Goal: Obtain resource: Obtain resource

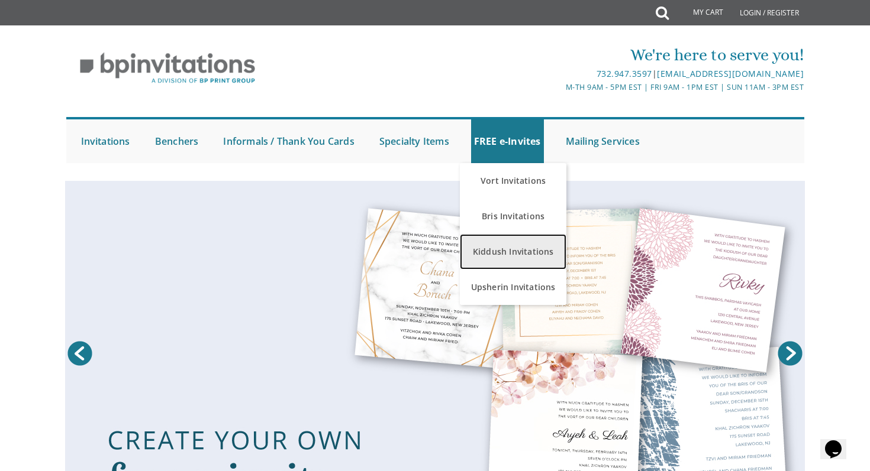
click at [500, 251] on link "Kiddush Invitations" at bounding box center [513, 251] width 106 height 35
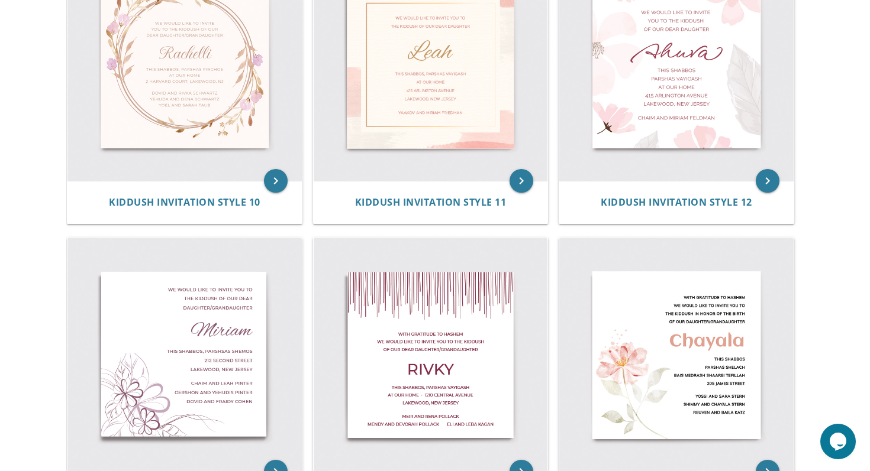
scroll to position [1157, 0]
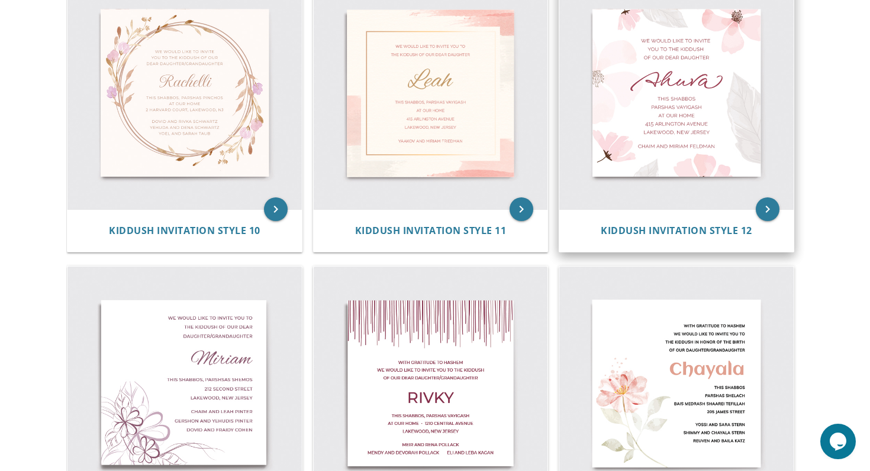
click at [644, 177] on img at bounding box center [676, 93] width 234 height 234
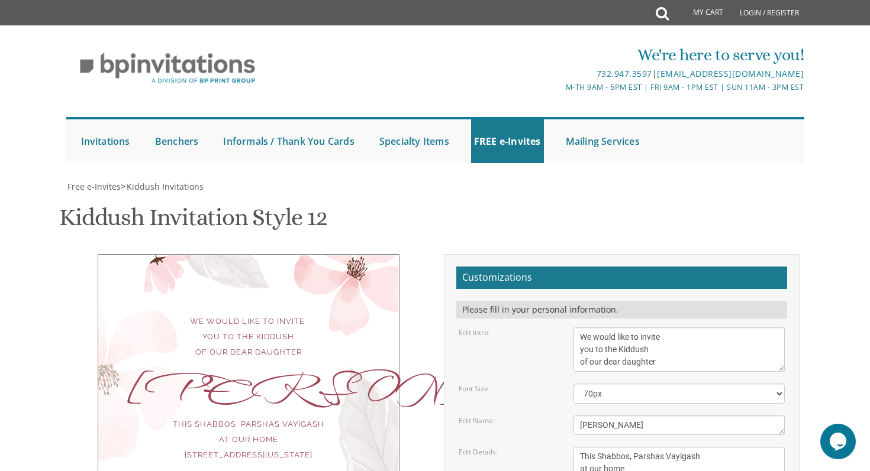
scroll to position [132, 0]
click at [614, 416] on textarea "Ahuva" at bounding box center [679, 426] width 212 height 20
type textarea "Charna"
click at [687, 447] on textarea "This Shabbos, Parshas Vayigash at our home 415 Arlington Avenue Lakewood, New J…" at bounding box center [679, 475] width 212 height 57
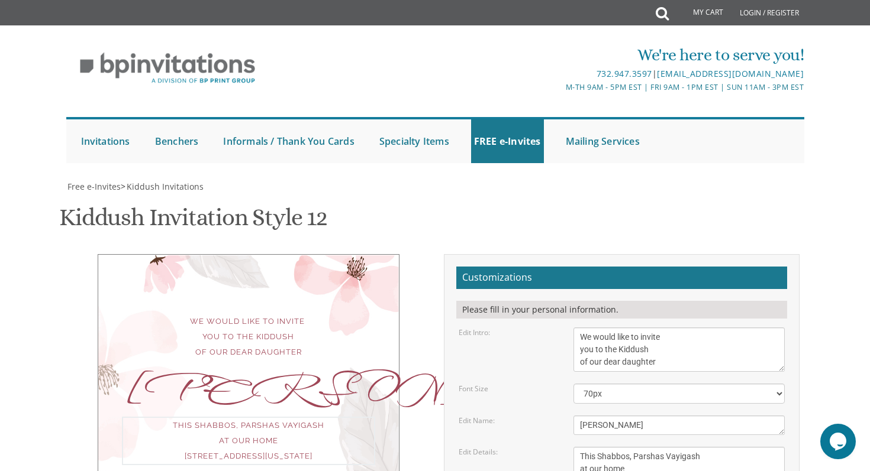
click at [295, 417] on div "This Shabbos, Parshas Vayigash at our home 415 Arlington Avenue Lakewood, New J…" at bounding box center [248, 441] width 253 height 49
click at [295, 417] on div "This Shabbos, Parshas Vayigash at our home 415 Arlington Avenue Lakewood, New J…" at bounding box center [248, 440] width 253 height 46
click at [314, 417] on div "This Shabbos, Parshas Vayigash at our home 415 Arlington Avenue Lakewood, New J…" at bounding box center [248, 440] width 253 height 46
drag, startPoint x: 325, startPoint y: 292, endPoint x: 282, endPoint y: 290, distance: 43.2
click at [282, 417] on div "This Shabbos, Parshas Vayigash at our home 415 Arlington Avenue Lakewood, New J…" at bounding box center [248, 440] width 253 height 46
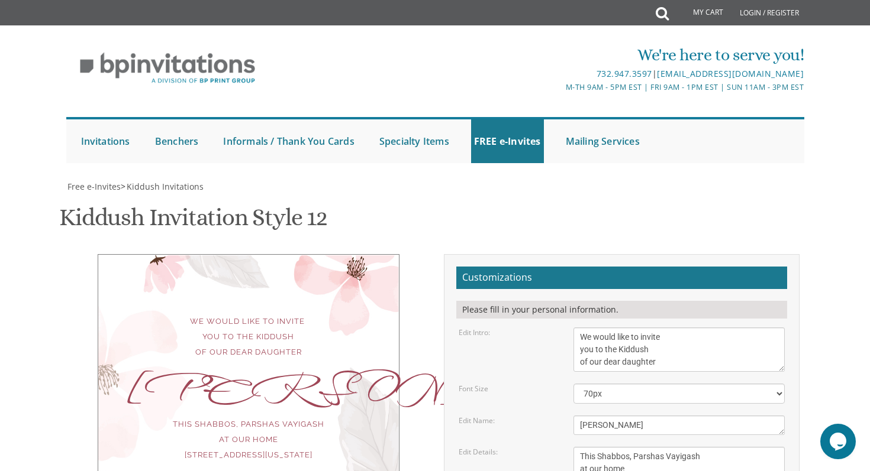
click at [724, 447] on textarea "This Shabbos, Parshas Vayigash at our home 415 Arlington Avenue Lakewood, New J…" at bounding box center [679, 475] width 212 height 57
click at [705, 447] on textarea "This Shabbos, Parshas Vayigash at our home 415 Arlington Avenue Lakewood, New J…" at bounding box center [679, 475] width 212 height 57
type textarea "This Shabbos, Parshas Ekev at our home 415 Arlington Avenue Lakewood, New Jersey"
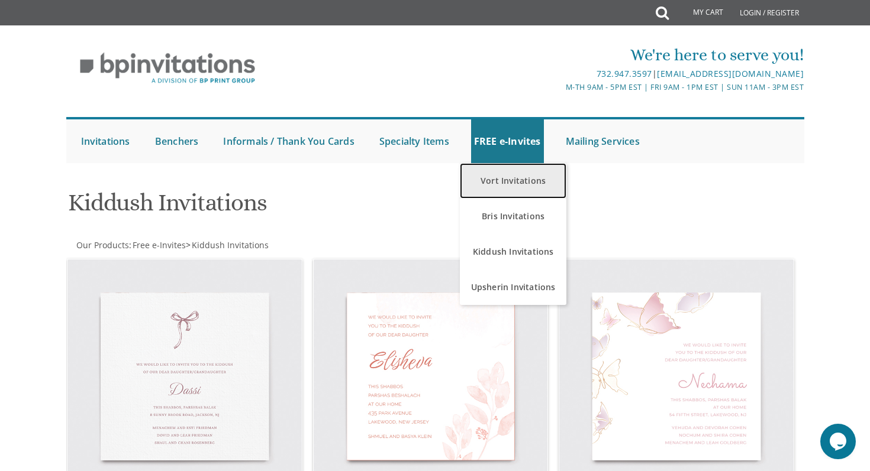
click at [501, 187] on link "Vort Invitations" at bounding box center [513, 180] width 106 height 35
click at [506, 178] on link "Vort Invitations" at bounding box center [513, 180] width 106 height 35
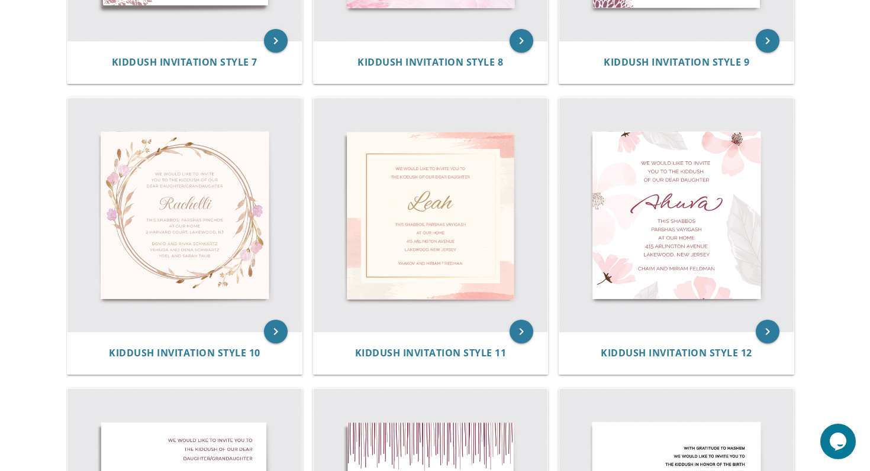
scroll to position [664, 0]
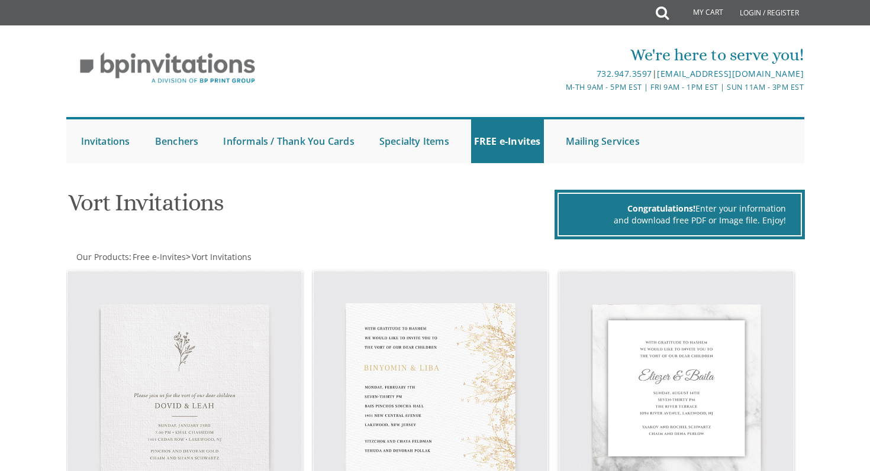
scroll to position [1, 0]
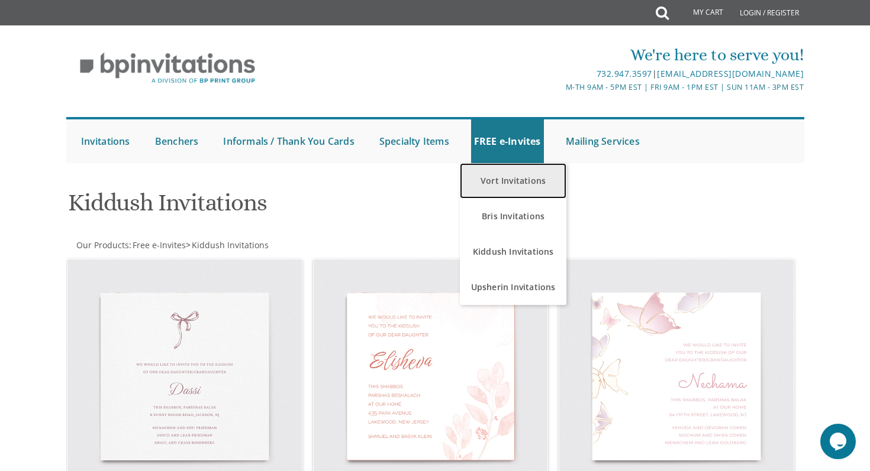
click at [513, 169] on link "Vort Invitations" at bounding box center [513, 180] width 106 height 35
click at [503, 185] on link "Vort Invitations" at bounding box center [513, 180] width 106 height 35
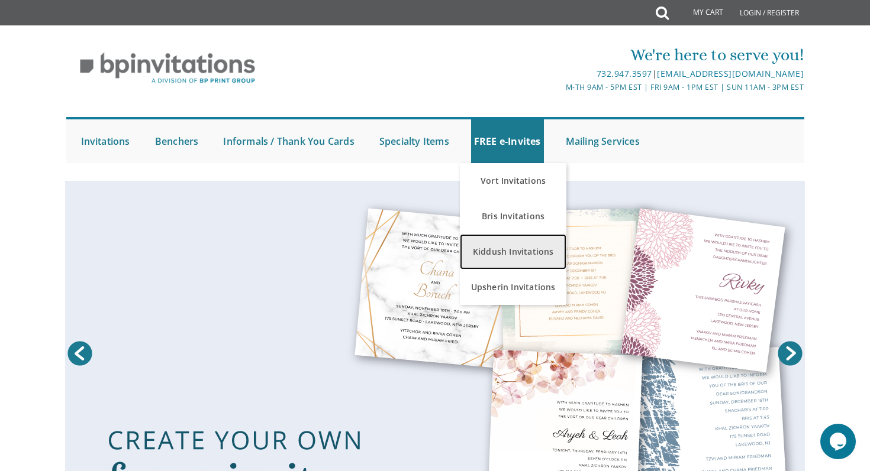
click at [498, 250] on link "Kiddush Invitations" at bounding box center [513, 251] width 106 height 35
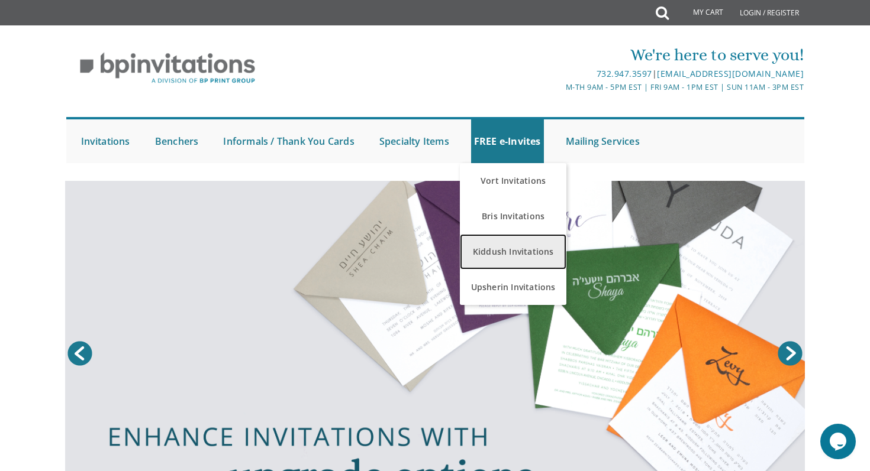
click at [498, 250] on link "Kiddush Invitations" at bounding box center [513, 251] width 106 height 35
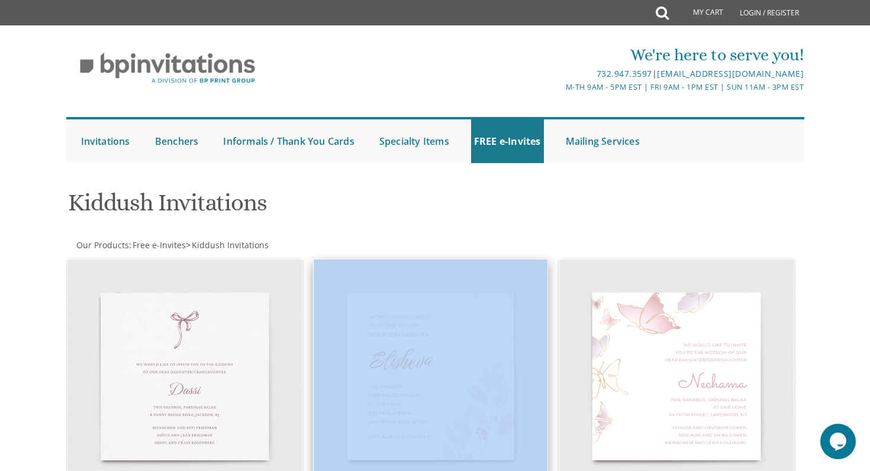
drag, startPoint x: 509, startPoint y: 253, endPoint x: 512, endPoint y: 277, distance: 23.9
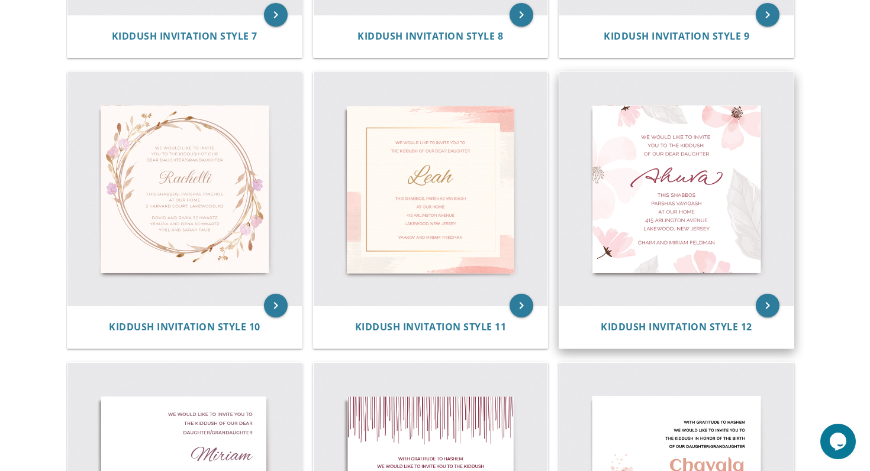
scroll to position [1059, 0]
click at [692, 204] on img at bounding box center [676, 190] width 234 height 234
click at [767, 309] on icon "keyboard_arrow_right" at bounding box center [767, 307] width 24 height 24
click at [763, 311] on icon "keyboard_arrow_right" at bounding box center [767, 307] width 24 height 24
click at [763, 241] on img at bounding box center [676, 190] width 234 height 234
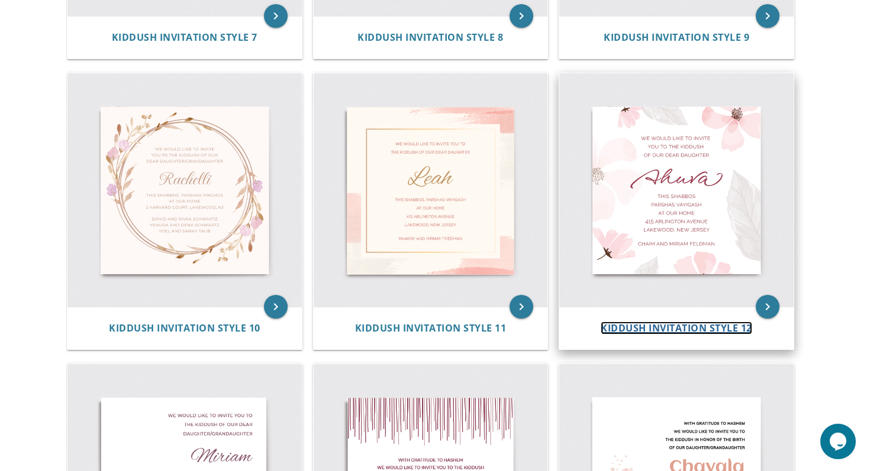
click at [726, 332] on span "Kiddush Invitation Style 12" at bounding box center [675, 328] width 151 height 13
click at [712, 328] on span "Kiddush Invitation Style 12" at bounding box center [675, 328] width 151 height 13
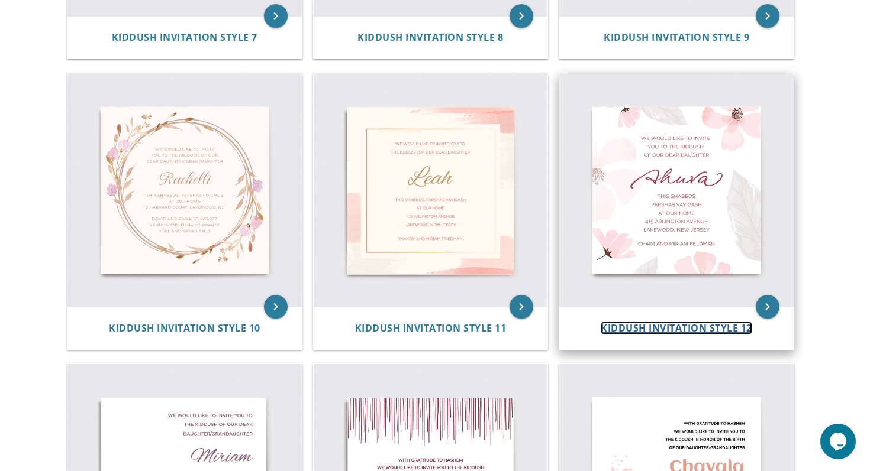
click at [712, 328] on span "Kiddush Invitation Style 12" at bounding box center [675, 328] width 151 height 13
click at [749, 283] on img at bounding box center [676, 190] width 234 height 234
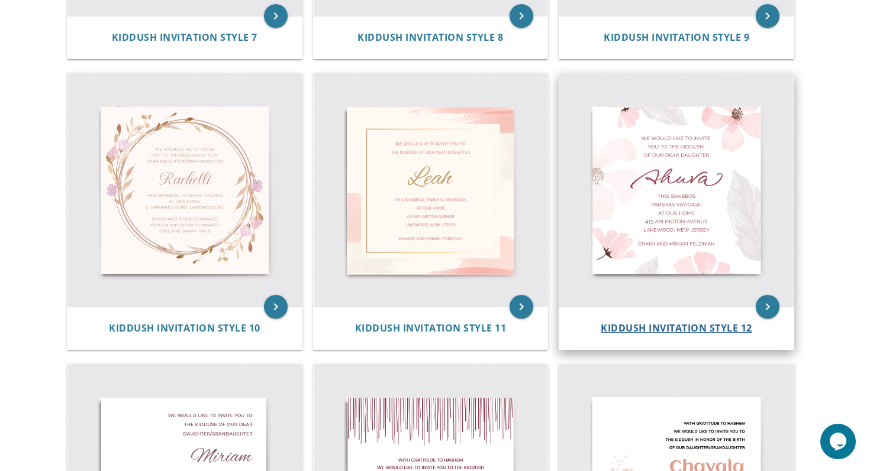
drag, startPoint x: 749, startPoint y: 283, endPoint x: 733, endPoint y: 328, distance: 47.2
click at [733, 328] on div "keyboard_arrow_right Kiddush Invitation Style 12" at bounding box center [675, 212] width 235 height 278
click at [733, 328] on span "Kiddush Invitation Style 12" at bounding box center [675, 328] width 151 height 13
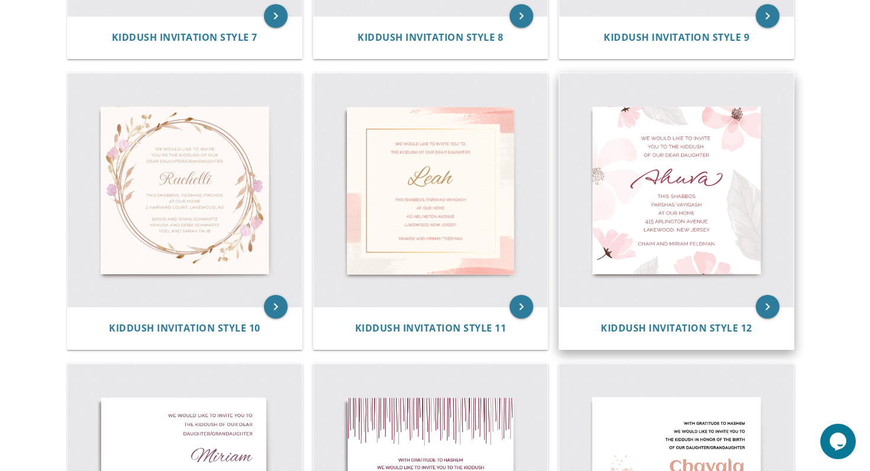
click at [733, 187] on img at bounding box center [676, 190] width 234 height 234
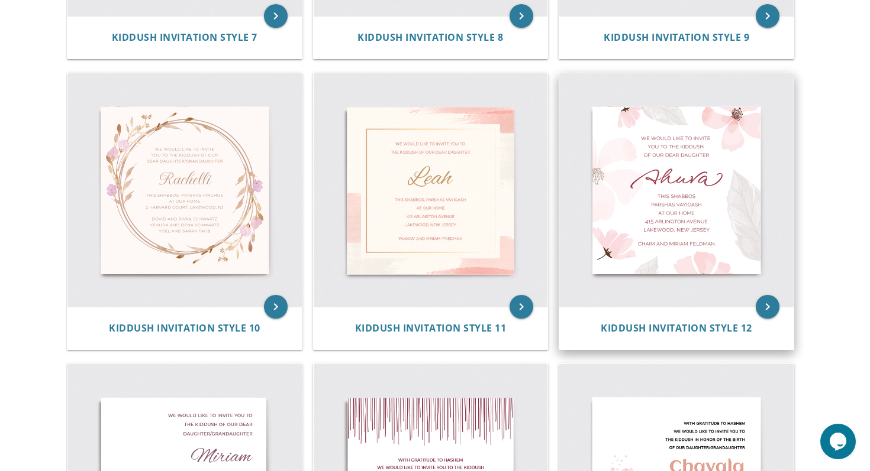
drag, startPoint x: 742, startPoint y: 187, endPoint x: 749, endPoint y: 187, distance: 7.1
click at [742, 187] on img at bounding box center [676, 190] width 234 height 234
click at [776, 301] on icon "keyboard_arrow_right" at bounding box center [767, 307] width 24 height 24
click at [709, 326] on span "Kiddush Invitation Style 12" at bounding box center [675, 328] width 151 height 13
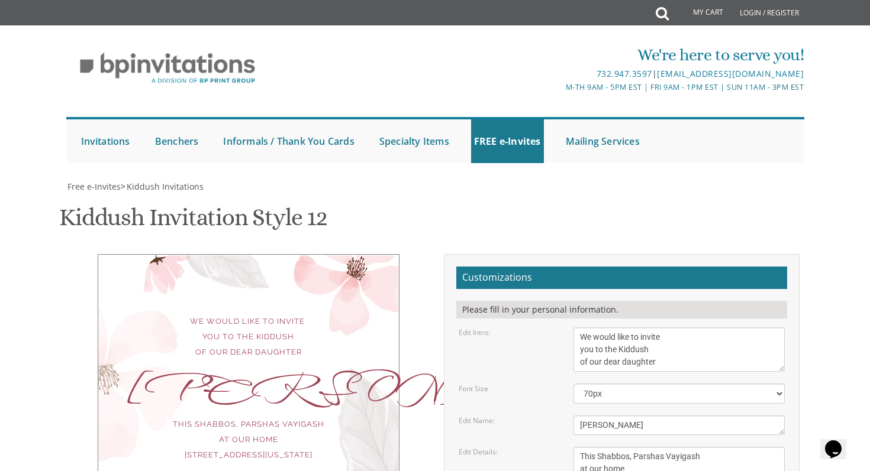
scroll to position [111, 0]
click at [640, 416] on textarea "Ahuva" at bounding box center [679, 426] width 212 height 20
type textarea "A"
type textarea "c"
type textarea "Charna"
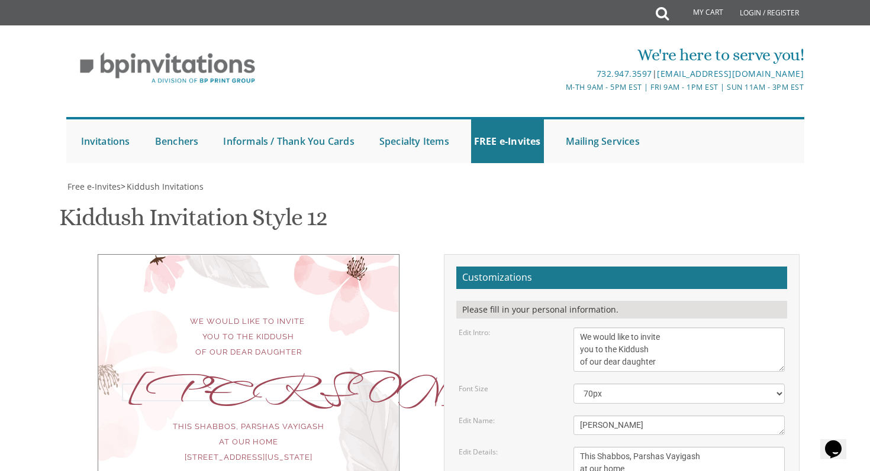
click at [705, 447] on textarea "This Shabbos, Parshas Vayigash at our home 415 Arlington Avenue Lakewood, New J…" at bounding box center [679, 475] width 212 height 57
click at [628, 447] on textarea "This Shabbos, Parshas Vayigash at our home 415 Arlington Avenue Lakewood, New J…" at bounding box center [679, 475] width 212 height 57
click at [670, 447] on textarea "This Shabbos, Parshas Vayigash at our home 415 Arlington Avenue Lakewood, New J…" at bounding box center [679, 475] width 212 height 57
type textarea "This Shabbos, Parshas"
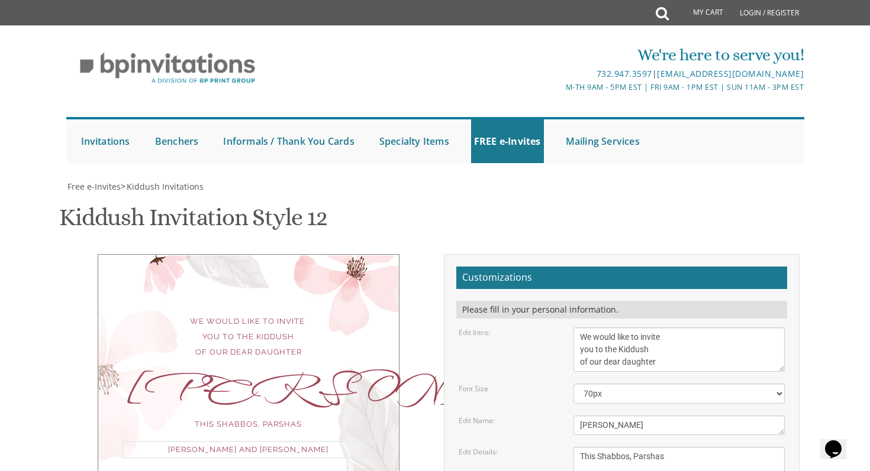
type textarea "Y"
type textarea "Shulem and Esty Weiss"
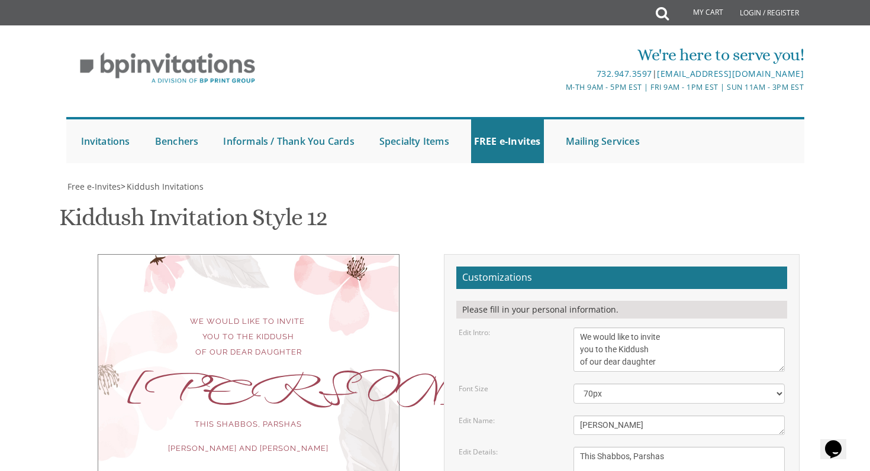
type input "shulem1508@gmail.com"
click at [682, 447] on textarea "This Shabbos, Parshas Vayigash at our home 415 Arlington Avenue Lakewood, New J…" at bounding box center [679, 475] width 212 height 57
click at [677, 447] on textarea "This Shabbos, Parshas Vayigash at our home 415 Arlington Avenue Lakewood, New J…" at bounding box center [679, 475] width 212 height 57
type textarea "This Shabbos, Parshas"
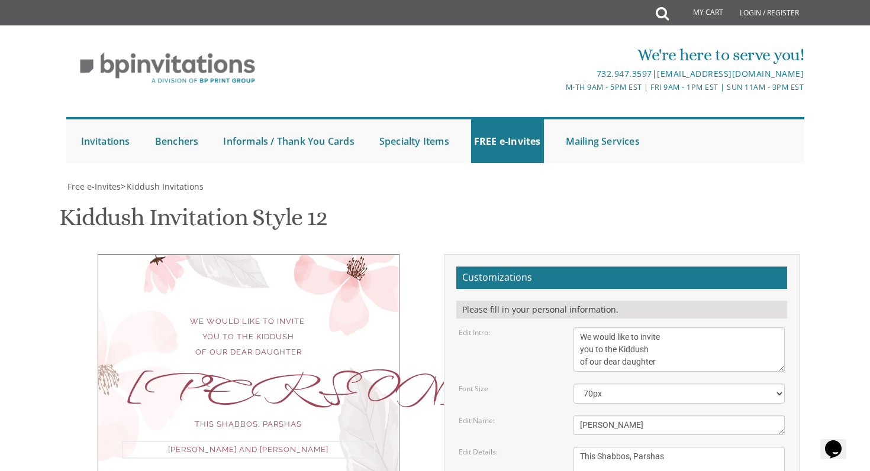
type textarea "Yaakov and Miriam Friedman"
type textarea "This Shabbos, Parshas Vayigash at our home 415 Arlington Avenue Lakewood, New J…"
type textarea "c"
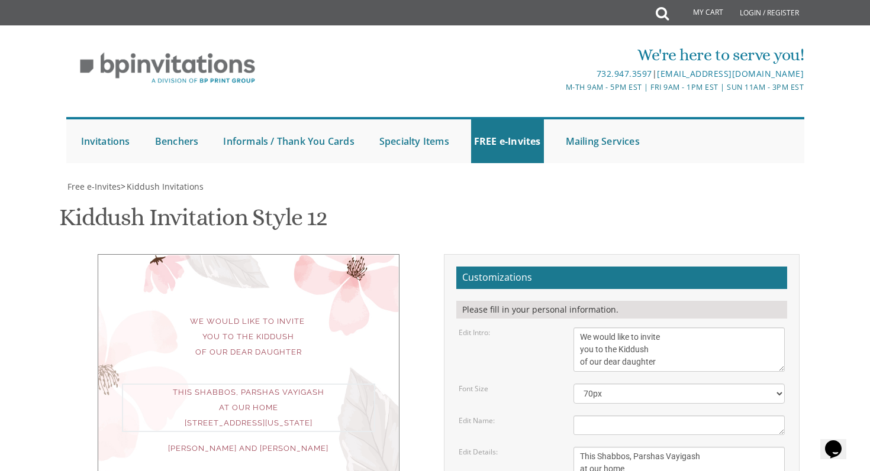
click at [735, 447] on textarea "This Shabbos, Parshas Vayigash at our home 415 Arlington Avenue Lakewood, New J…" at bounding box center [679, 475] width 212 height 57
click at [703, 267] on form "Customizations Please fill in your personal information. Edit Intro: We would l…" at bounding box center [621, 453] width 331 height 373
click at [697, 416] on textarea "[PERSON_NAME]" at bounding box center [679, 426] width 212 height 20
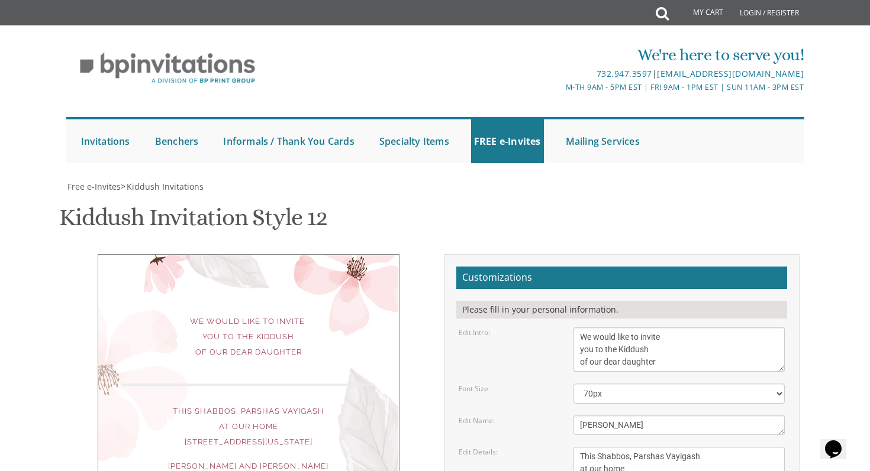
click at [739, 447] on textarea "This Shabbos, Parshas Vayigash at our home [STREET_ADDRESS][US_STATE]" at bounding box center [679, 475] width 212 height 57
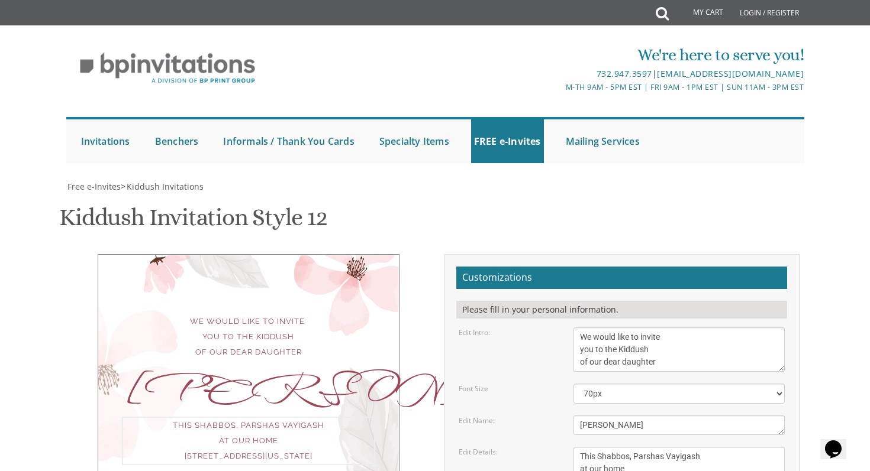
click at [709, 416] on textarea "Ahuva" at bounding box center [679, 426] width 212 height 20
type textarea "CHAN"
type textarea "Ahuva"
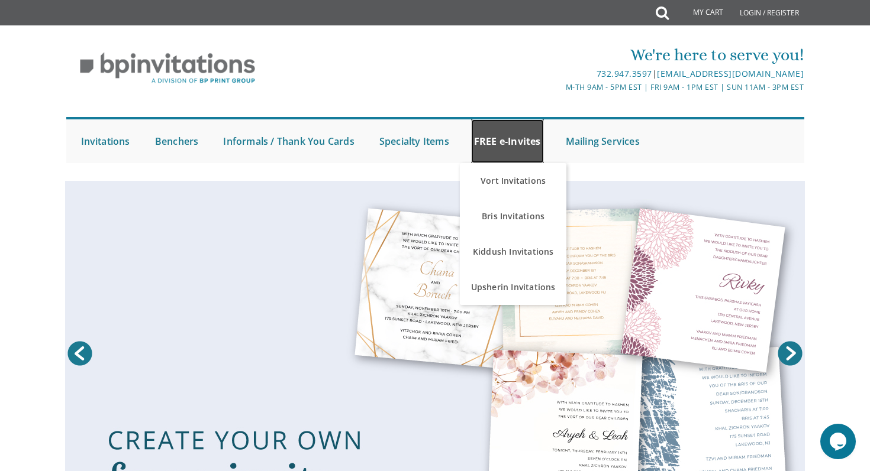
click at [537, 139] on link "FREE e-Invites" at bounding box center [507, 141] width 73 height 44
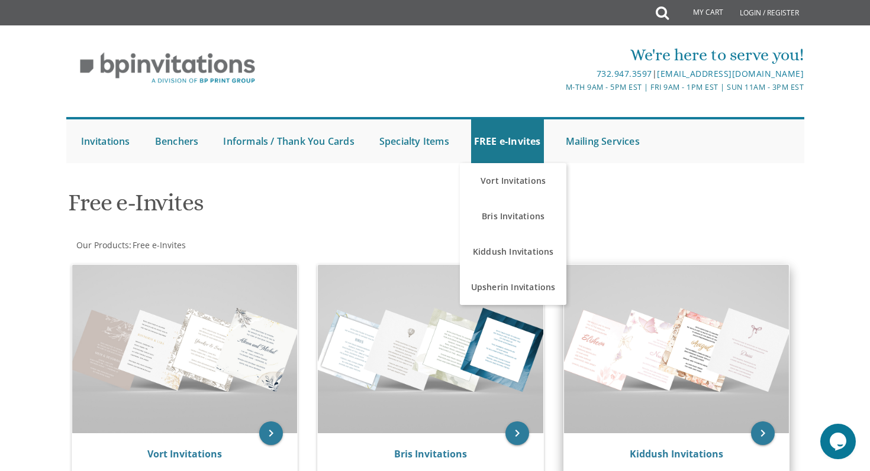
click at [683, 369] on img at bounding box center [676, 349] width 225 height 169
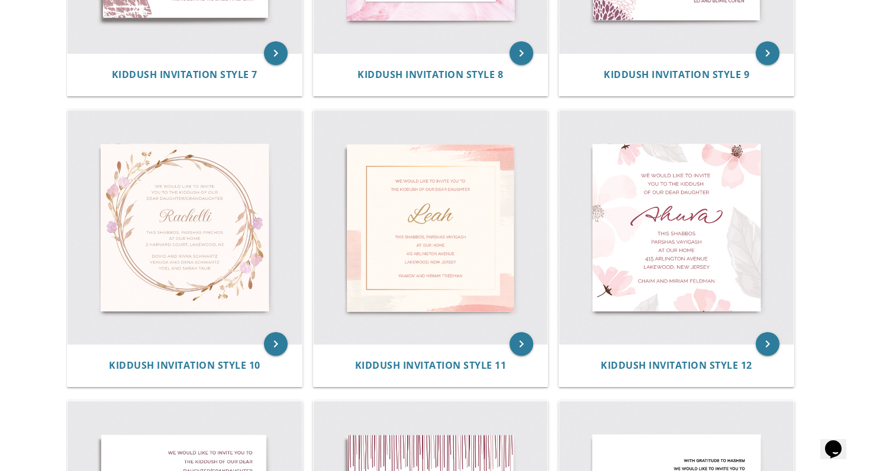
scroll to position [1029, 0]
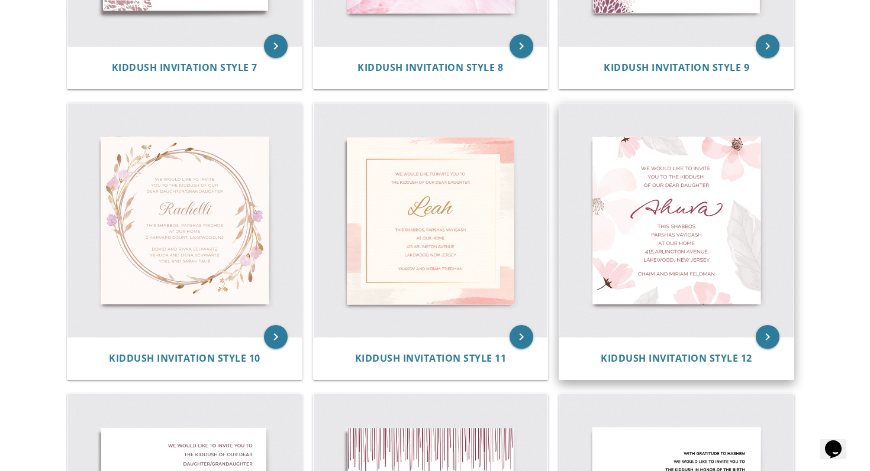
click at [688, 324] on img at bounding box center [676, 221] width 234 height 234
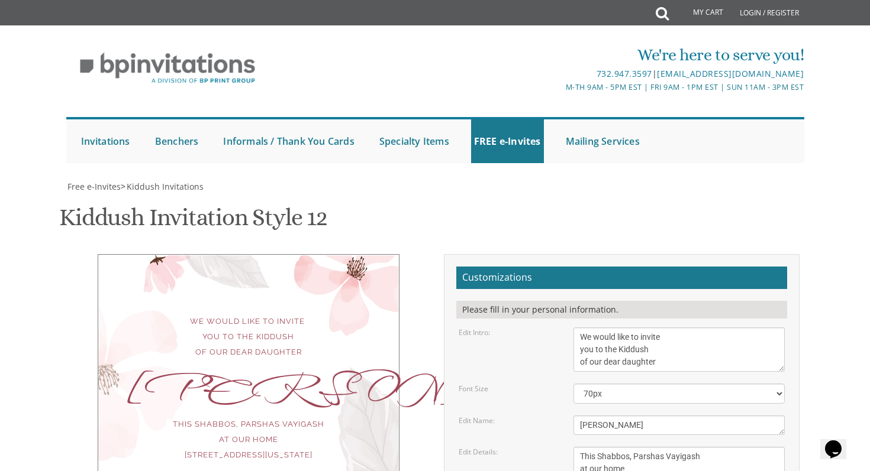
click at [606, 426] on textarea "Ahuva" at bounding box center [679, 426] width 212 height 20
type textarea "A"
type textarea "Charna"
click at [655, 462] on textarea "This Shabbos, Parshas Vayigash at our home 415 Arlington Avenue Lakewood, New J…" at bounding box center [679, 475] width 212 height 57
click at [713, 459] on textarea "This Shabbos, Parshas Vayigash at our home 415 Arlington Avenue Lakewood, New J…" at bounding box center [679, 475] width 212 height 57
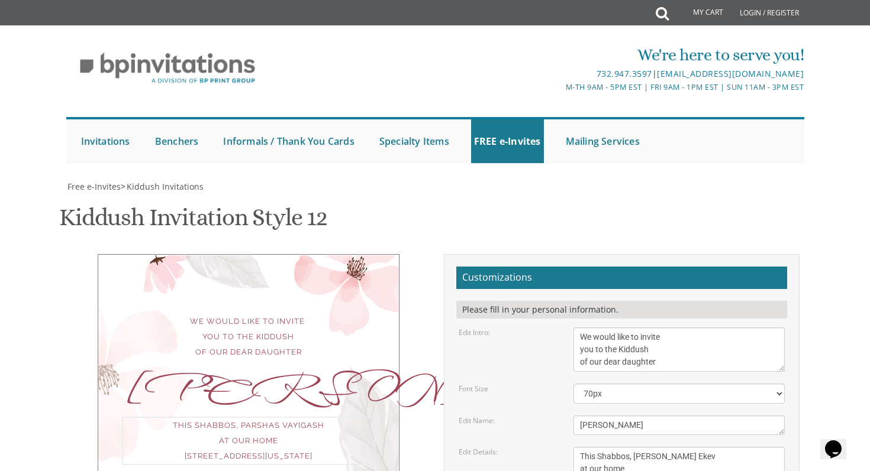
scroll to position [36, 0]
click at [636, 447] on textarea "This Shabbos, Parshas Vayigash at our home 415 Arlington Avenue Lakewood, New J…" at bounding box center [679, 475] width 212 height 57
click at [678, 447] on textarea "This Shabbos, Parshas Vayigash at our home 415 Arlington Avenue Lakewood, New J…" at bounding box center [679, 475] width 212 height 57
click at [692, 447] on textarea "This Shabbos, Parshas Vayigash at our home 415 Arlington Avenue Lakewood, New J…" at bounding box center [679, 475] width 212 height 57
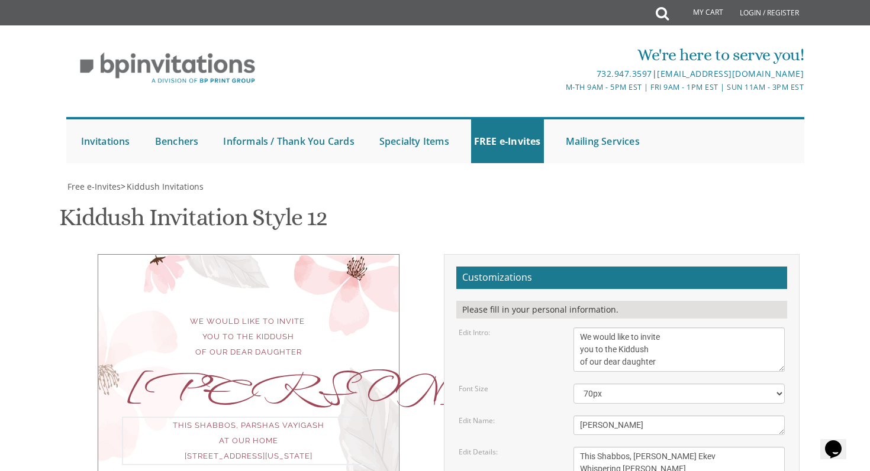
type textarea "This Shabbos, Parshas Ekev Whispering Woods 1 Lazy G Blvd, Unit D30"
click at [720, 387] on form "Customizations Please fill in your personal information. Edit Intro: We would l…" at bounding box center [621, 453] width 331 height 373
type textarea "Y"
type textarea "Shulem and Esty Weiss"
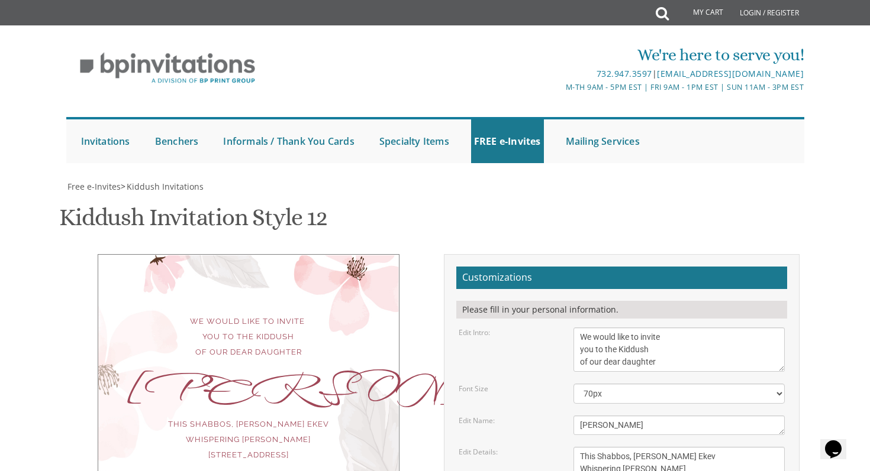
type input "finkesty@gmail.com"
click at [380, 363] on div "We would like to invite you to the Kiddush of our dear daughter Charna This Sha…" at bounding box center [435, 457] width 747 height 406
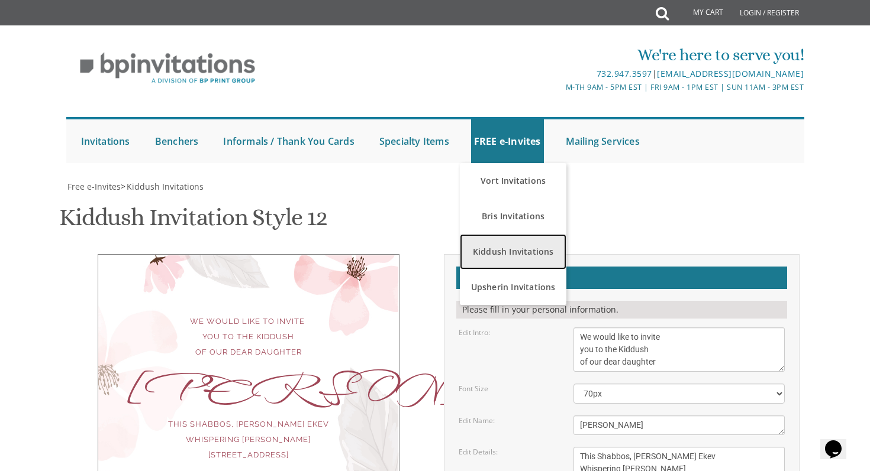
click at [512, 251] on link "Kiddush Invitations" at bounding box center [513, 251] width 106 height 35
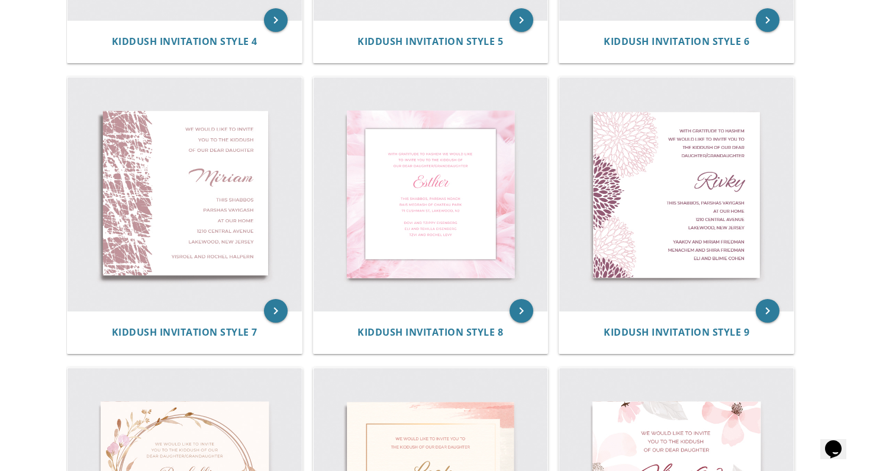
scroll to position [759, 0]
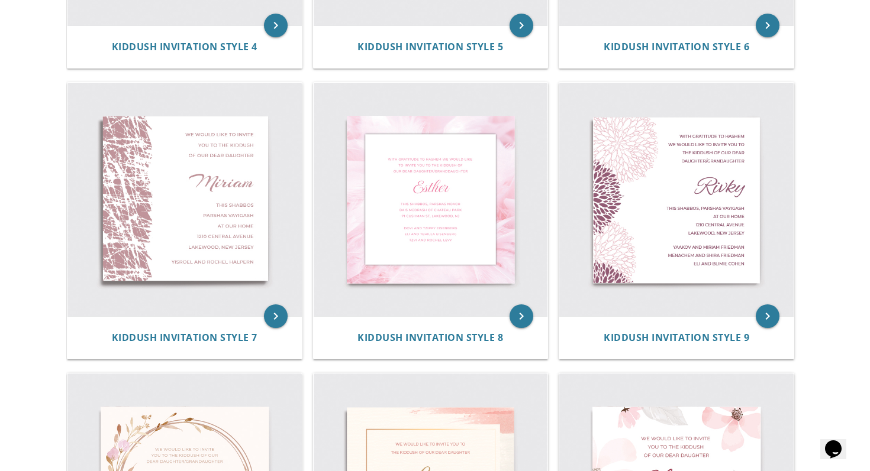
click at [515, 228] on img at bounding box center [431, 200] width 234 height 234
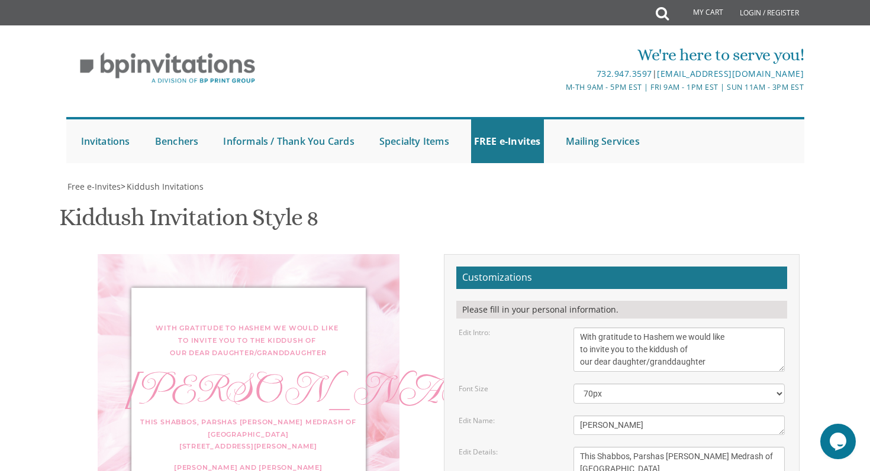
scroll to position [95, 0]
click at [634, 416] on textarea "[PERSON_NAME]" at bounding box center [679, 426] width 212 height 20
type textarea "E"
type textarea "[PERSON_NAME]"
click at [716, 447] on textarea "This Shabbos, Parshas [PERSON_NAME] Medrash of [GEOGRAPHIC_DATA] [STREET_ADDRES…" at bounding box center [679, 469] width 212 height 44
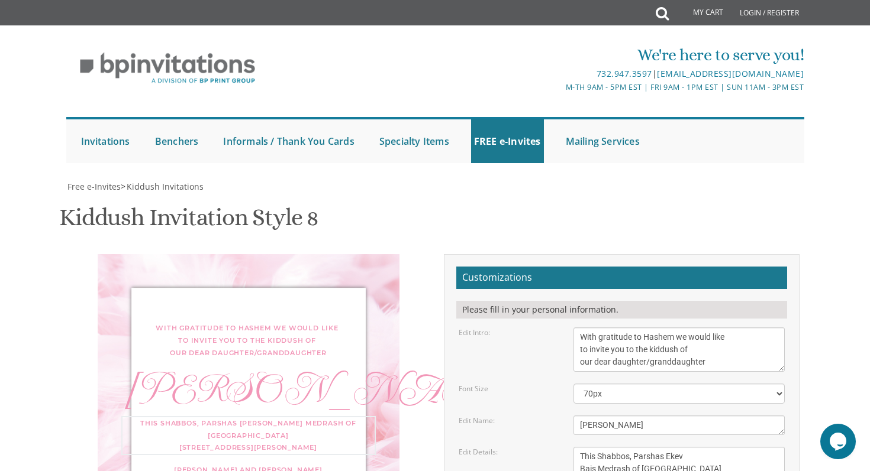
drag, startPoint x: 707, startPoint y: 385, endPoint x: 584, endPoint y: 374, distance: 124.1
click at [583, 447] on textarea "This Shabbos, Parshas Noach Bais Medrash of Chateau Park 71 Cushman St, Lakewoo…" at bounding box center [679, 469] width 212 height 44
type textarea "This Shabbos, Parshas Ekev Whispering Woods 1 Lazy G Blvd, Unit D30"
drag, startPoint x: 673, startPoint y: 448, endPoint x: 551, endPoint y: 413, distance: 126.9
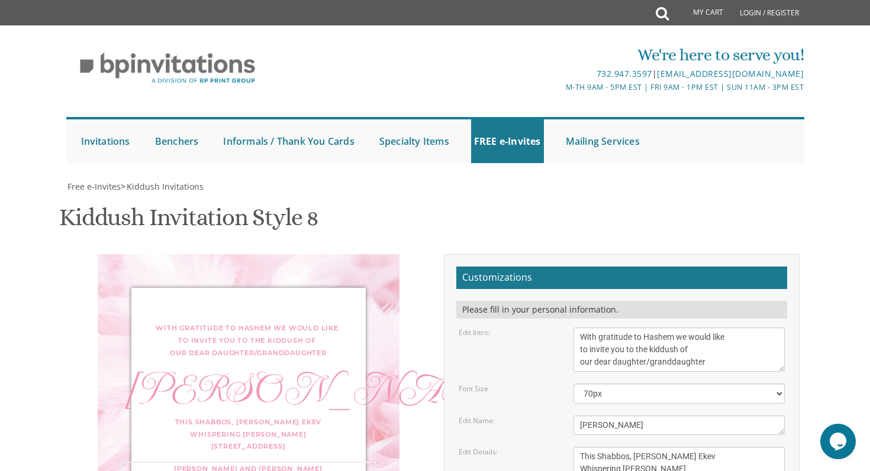
scroll to position [112, 0]
type textarea "Shulem and Esty Weiss Shloimy and Gitty Weiss Yitzchok and Rayzel Fink"
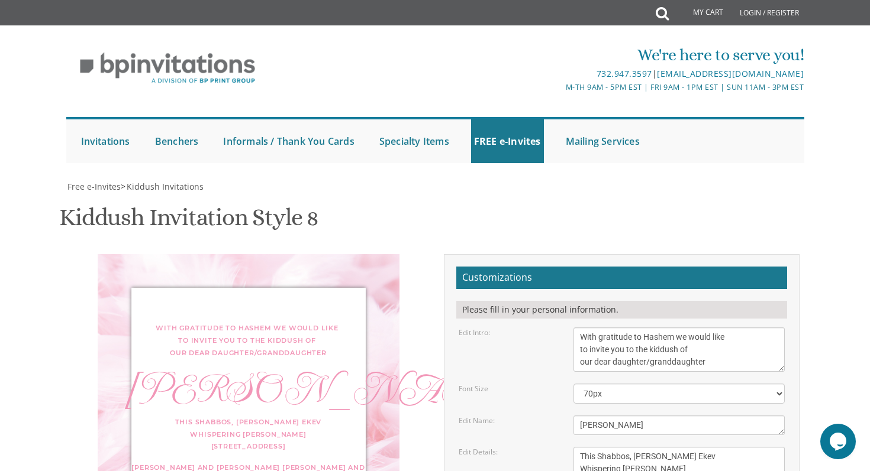
type input "finkesty@gmail.com"
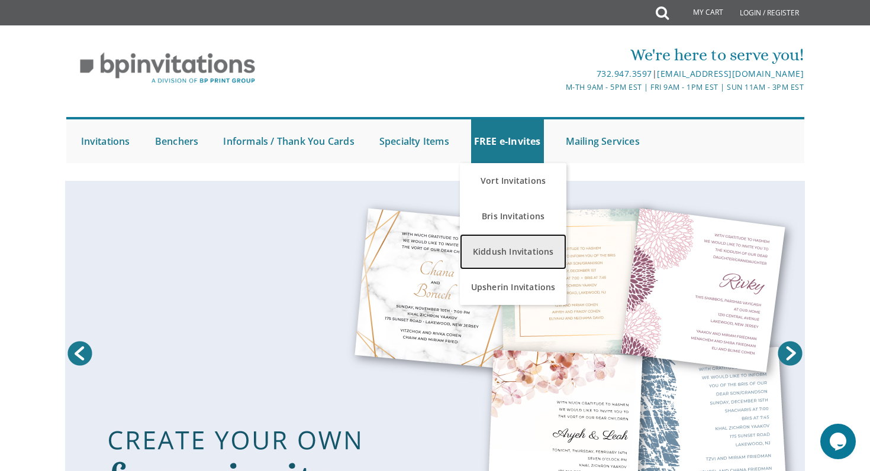
click at [500, 238] on link "Kiddush Invitations" at bounding box center [513, 251] width 106 height 35
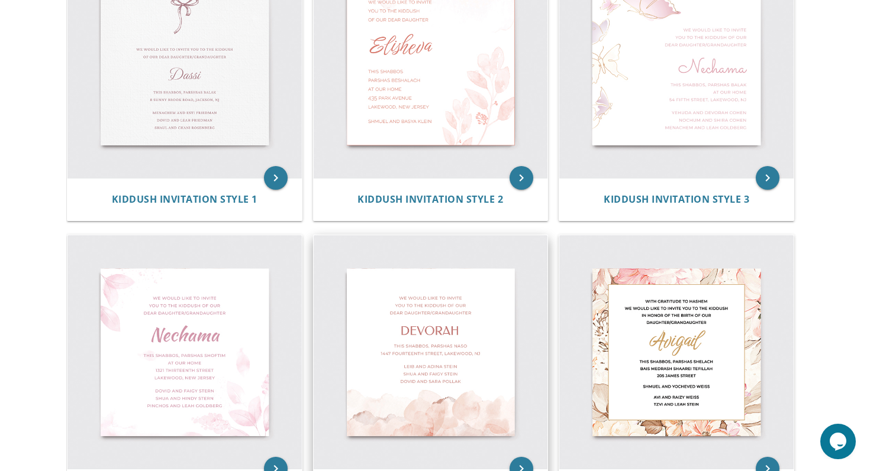
scroll to position [294, 0]
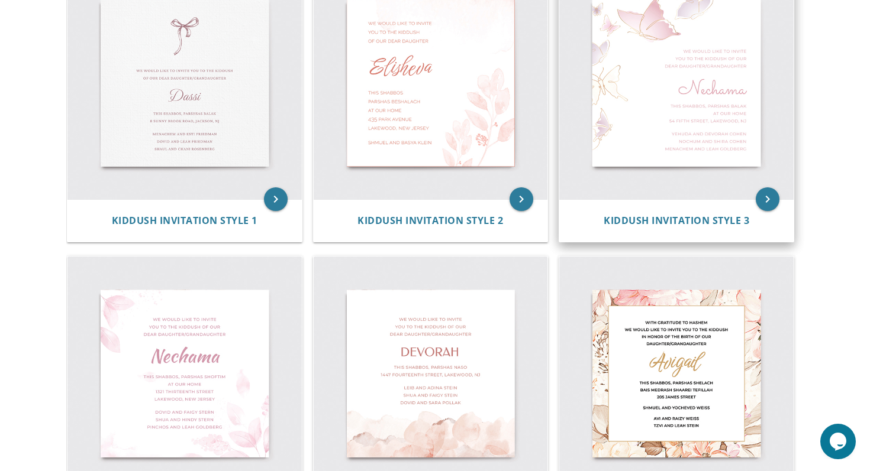
click at [645, 203] on div "Kiddush Invitation Style 3" at bounding box center [676, 220] width 234 height 43
click at [768, 207] on icon "keyboard_arrow_right" at bounding box center [767, 200] width 24 height 24
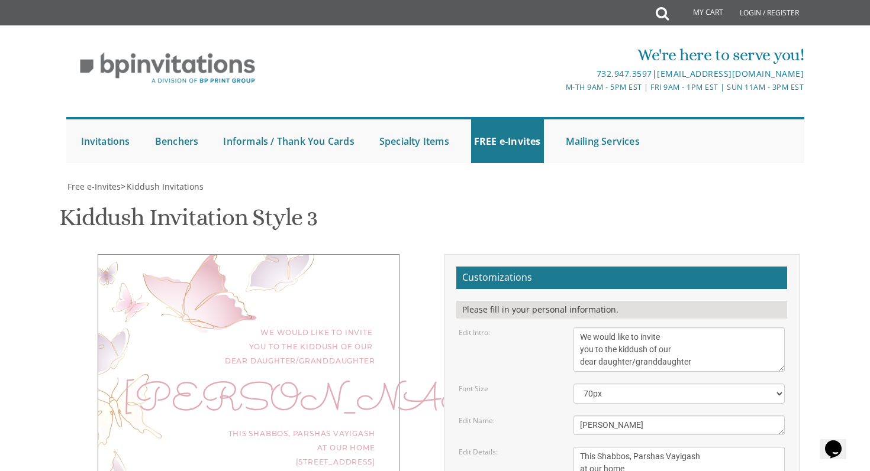
scroll to position [231, 0]
click at [638, 416] on textarea "Nechama" at bounding box center [679, 426] width 212 height 20
type textarea "N"
type textarea "Charna"
click at [742, 447] on textarea "This Shabbos, Parshas Vayigash at our home 120 Central Avenue, Lakewood, NJ" at bounding box center [679, 469] width 212 height 44
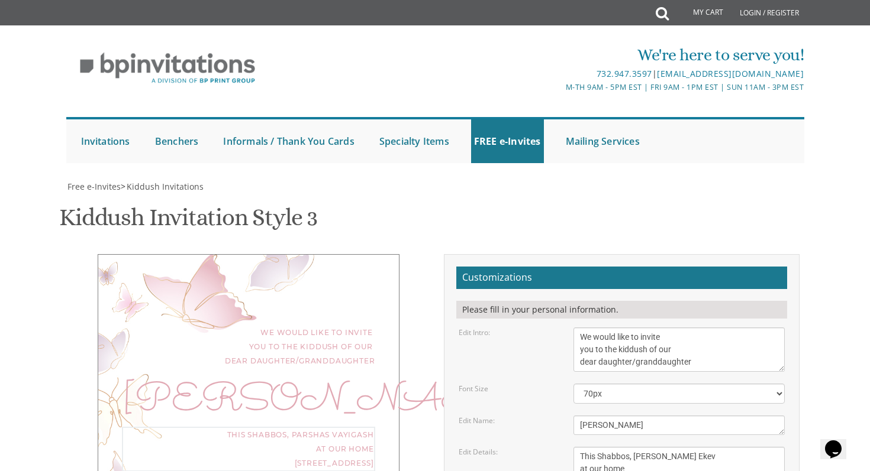
drag, startPoint x: 726, startPoint y: 247, endPoint x: 581, endPoint y: 241, distance: 145.6
click at [580, 447] on textarea "This Shabbos, Parshas Vayigash at our home 120 Central Avenue, Lakewood, NJ" at bounding box center [679, 469] width 212 height 44
type textarea "This Shabbos, Parshas Ekev Whispering Woods, Unit D30"
drag, startPoint x: 661, startPoint y: 305, endPoint x: 516, endPoint y: 263, distance: 150.9
click at [516, 267] on form "Customizations Please fill in your personal information. Edit Intro: We would l…" at bounding box center [621, 460] width 331 height 386
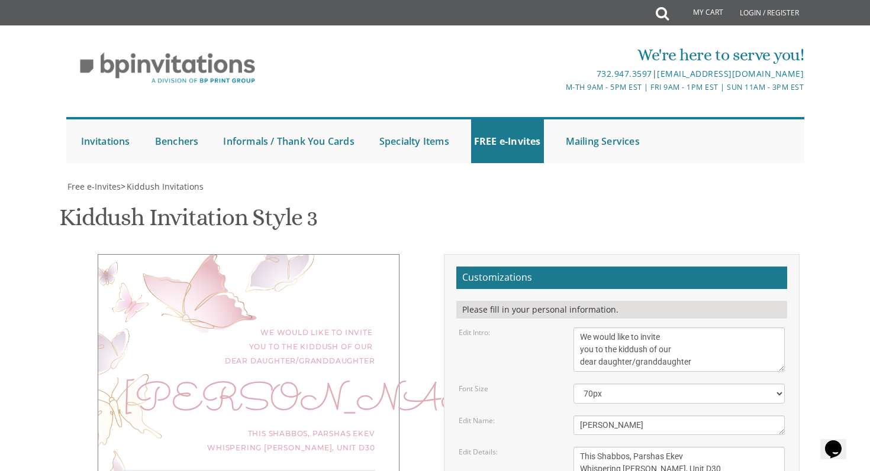
type textarea "Shulem and Esty Weiss Shloimy and Gitty Weiss"
click at [550, 324] on form "Customizations Please fill in your personal information. Edit Intro: We would l…" at bounding box center [621, 460] width 331 height 386
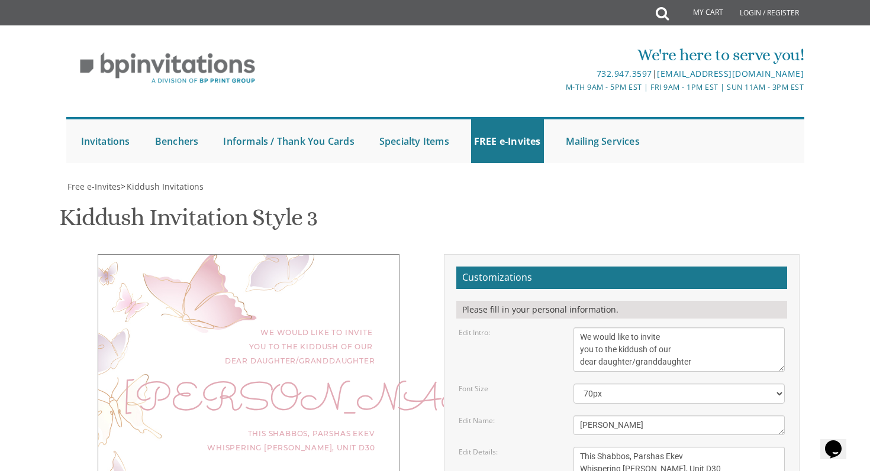
type input "finkesty@gmail.com"
